Goal: Check status: Check status

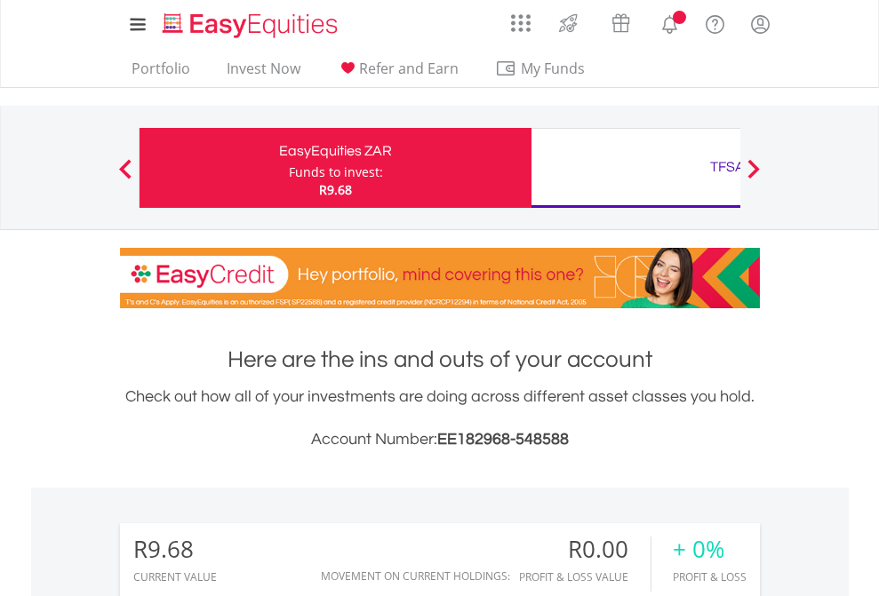
scroll to position [171, 279]
click at [289, 168] on div "Funds to invest:" at bounding box center [336, 172] width 94 height 18
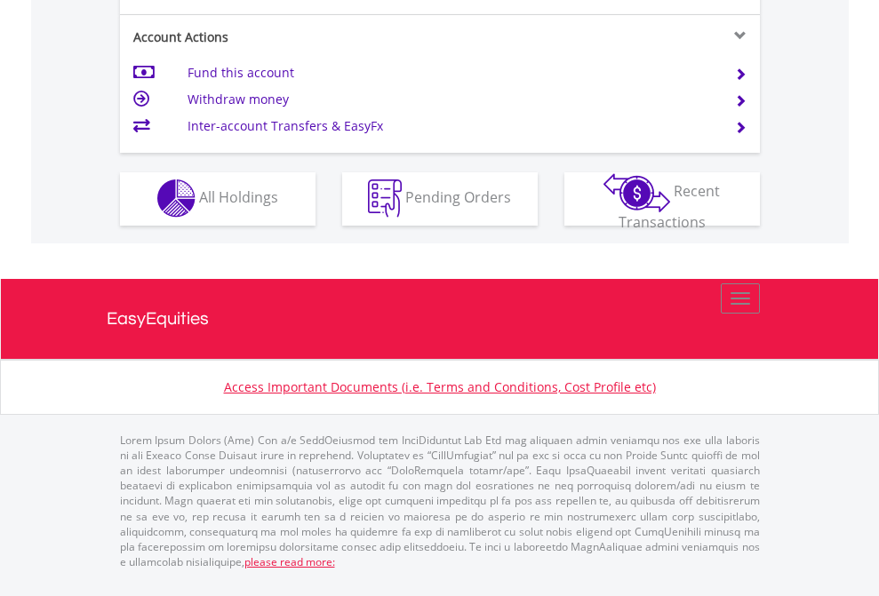
scroll to position [1662, 0]
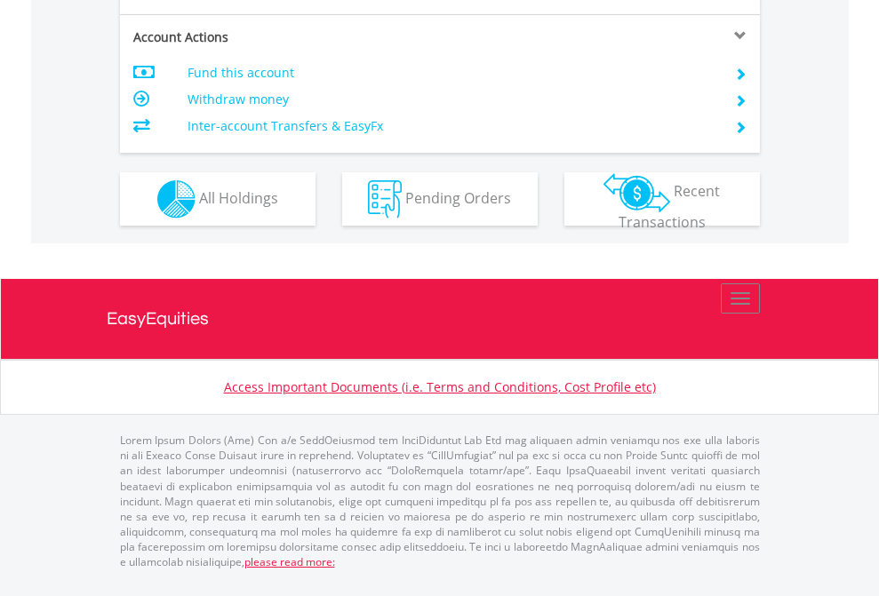
scroll to position [1668, 0]
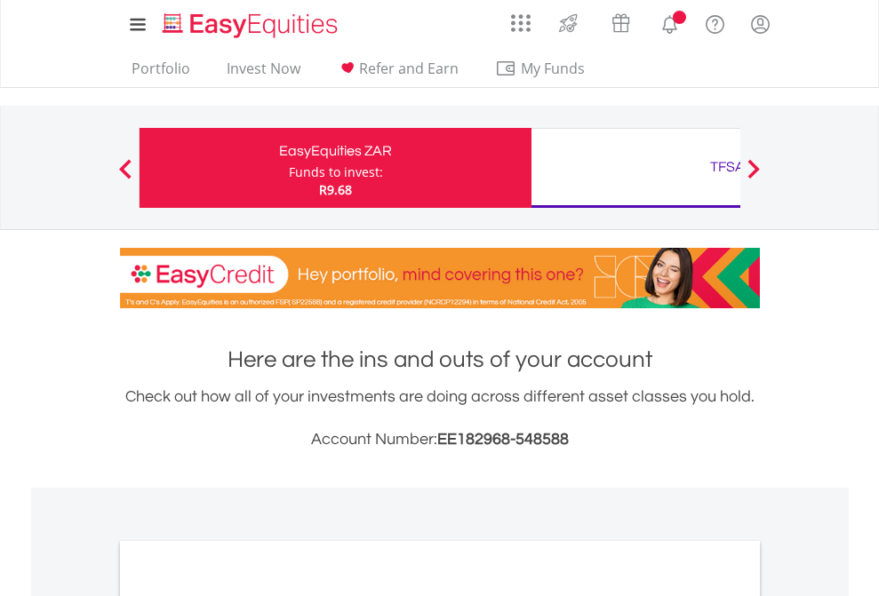
scroll to position [1068, 0]
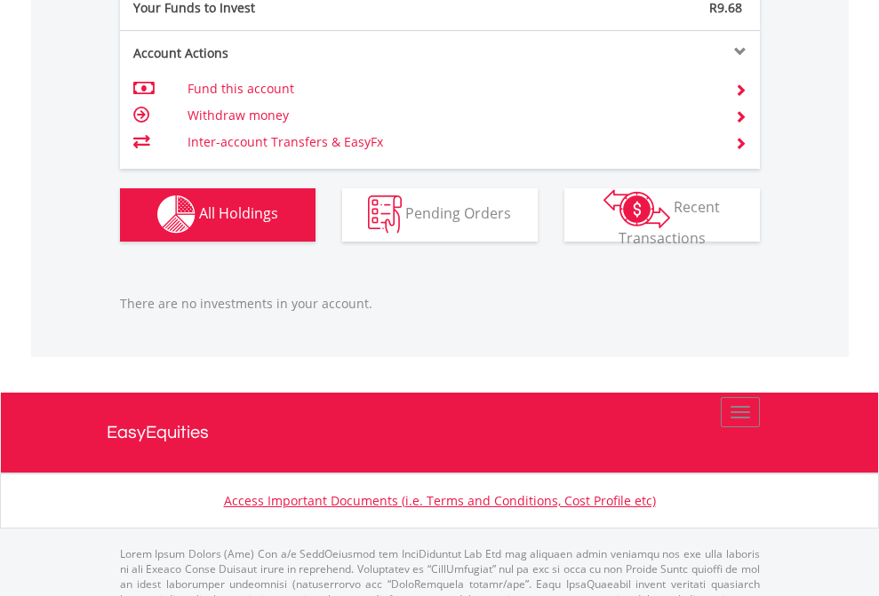
scroll to position [1759, 0]
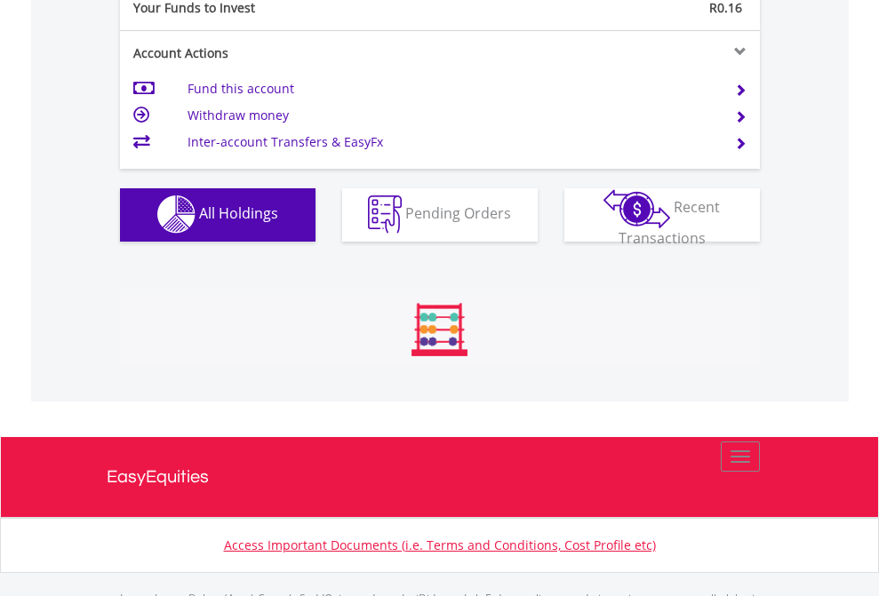
scroll to position [1759, 0]
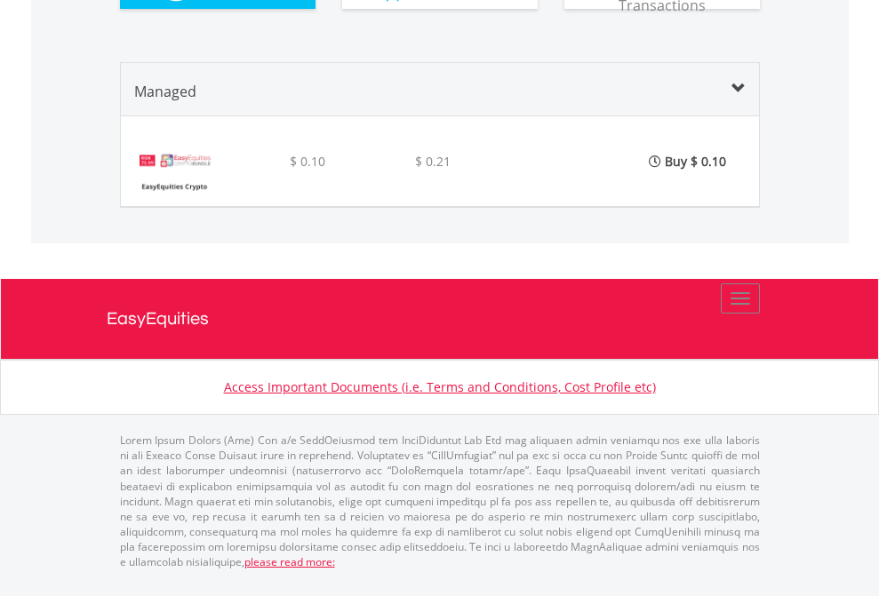
scroll to position [171, 279]
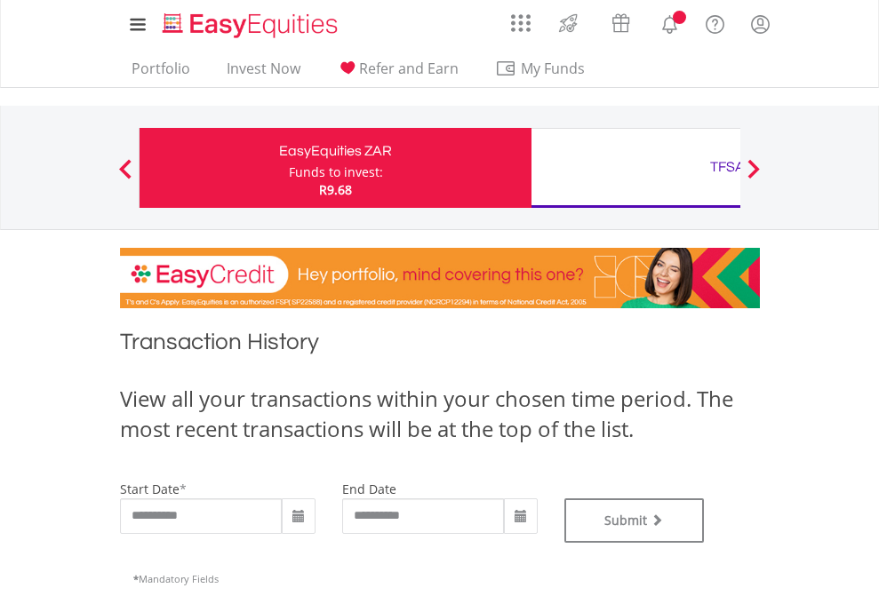
type input "**********"
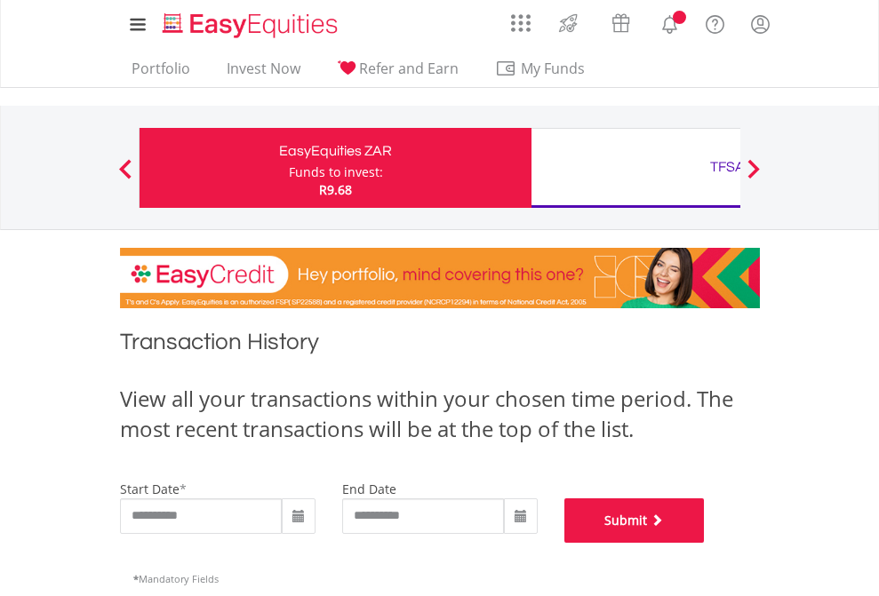
click at [705, 543] on button "Submit" at bounding box center [634, 520] width 140 height 44
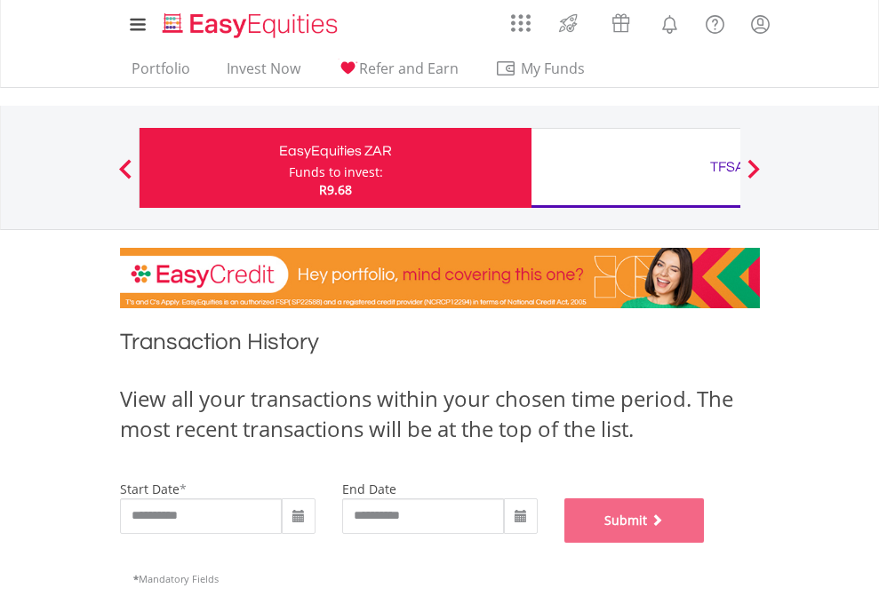
scroll to position [721, 0]
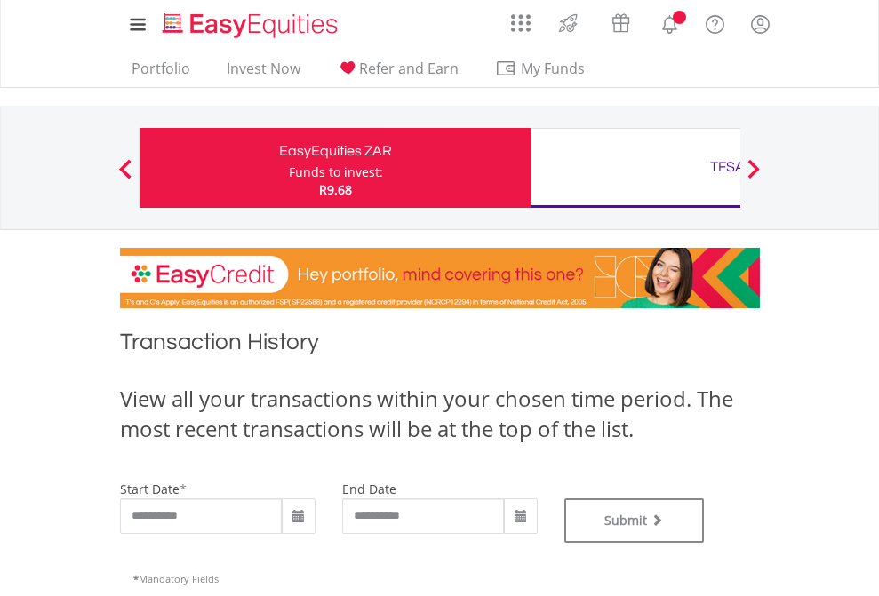
click at [635, 168] on div "TFSA" at bounding box center [727, 167] width 371 height 25
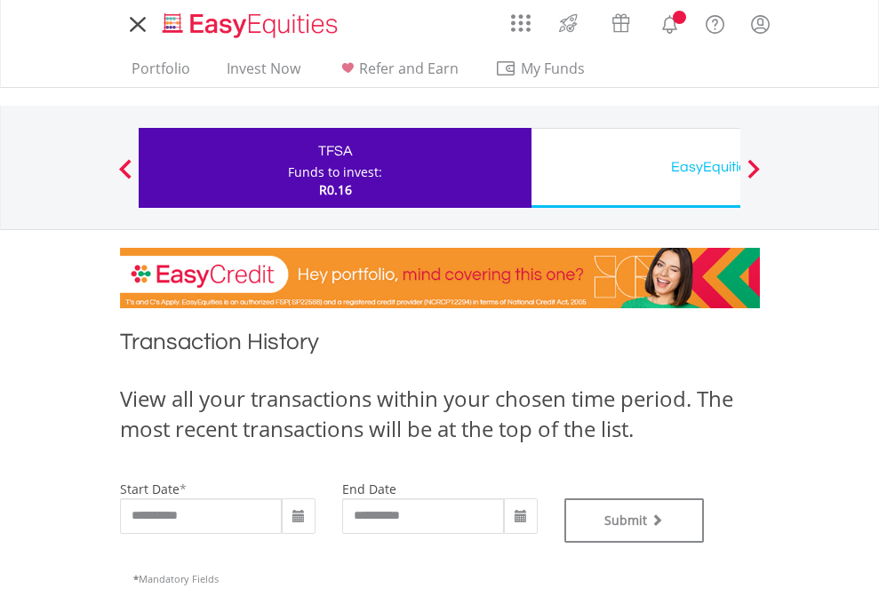
type input "**********"
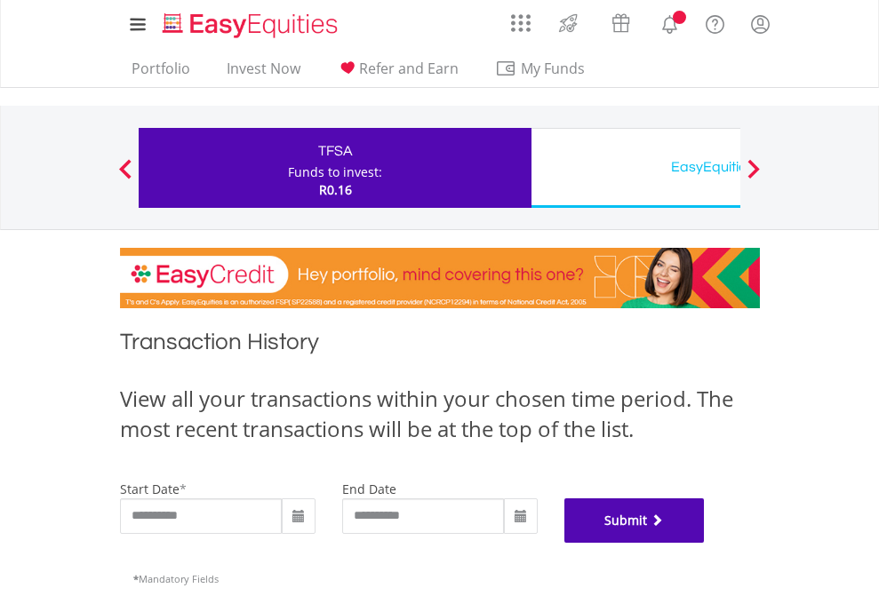
click at [705, 543] on button "Submit" at bounding box center [634, 520] width 140 height 44
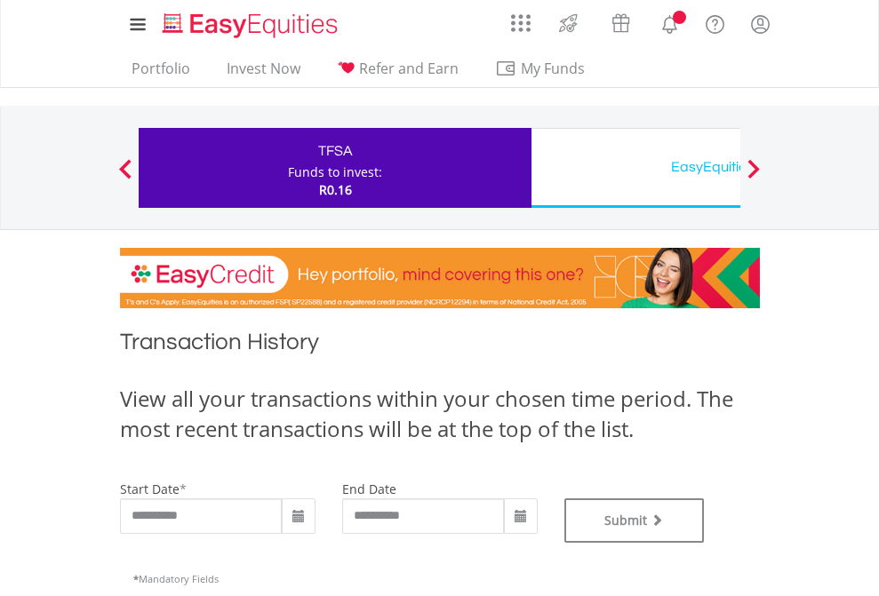
click at [635, 168] on div "EasyEquities USD" at bounding box center [727, 167] width 371 height 25
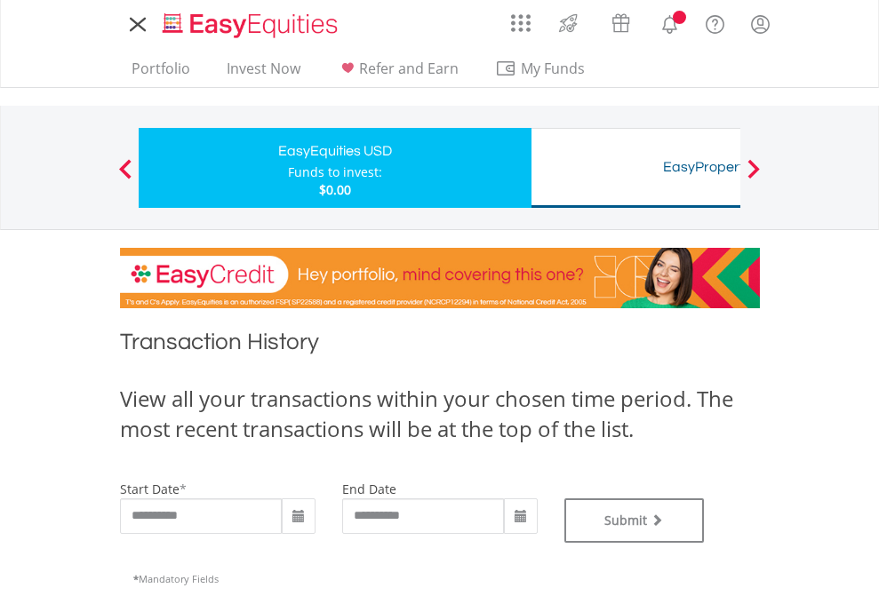
type input "**********"
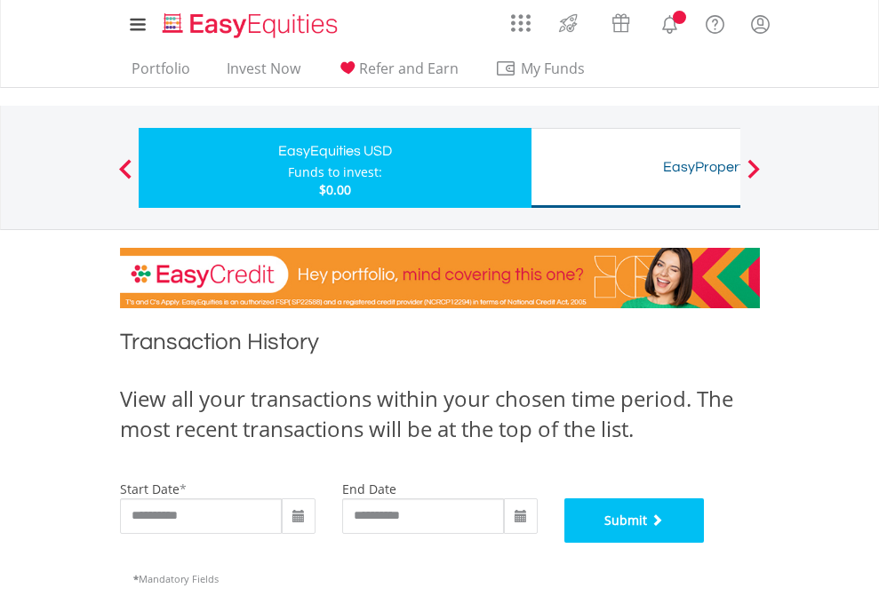
click at [705, 543] on button "Submit" at bounding box center [634, 520] width 140 height 44
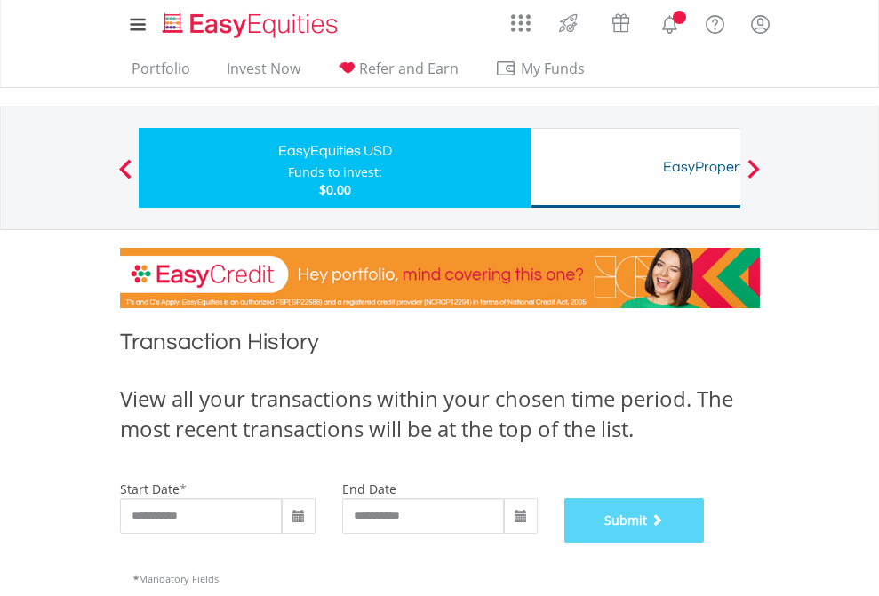
scroll to position [721, 0]
